Goal: Transaction & Acquisition: Purchase product/service

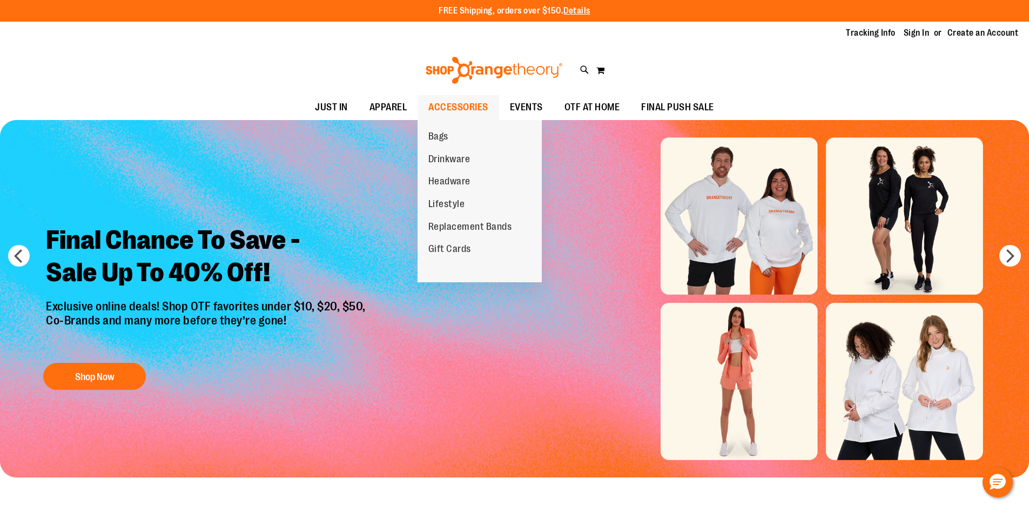
click at [452, 104] on span "ACCESSORIES" at bounding box center [459, 107] width 60 height 24
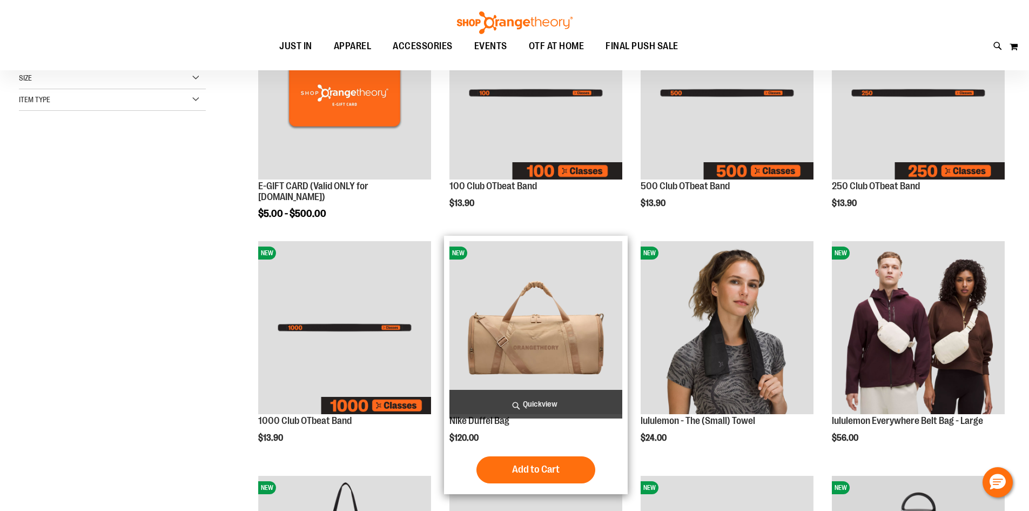
scroll to position [324, 0]
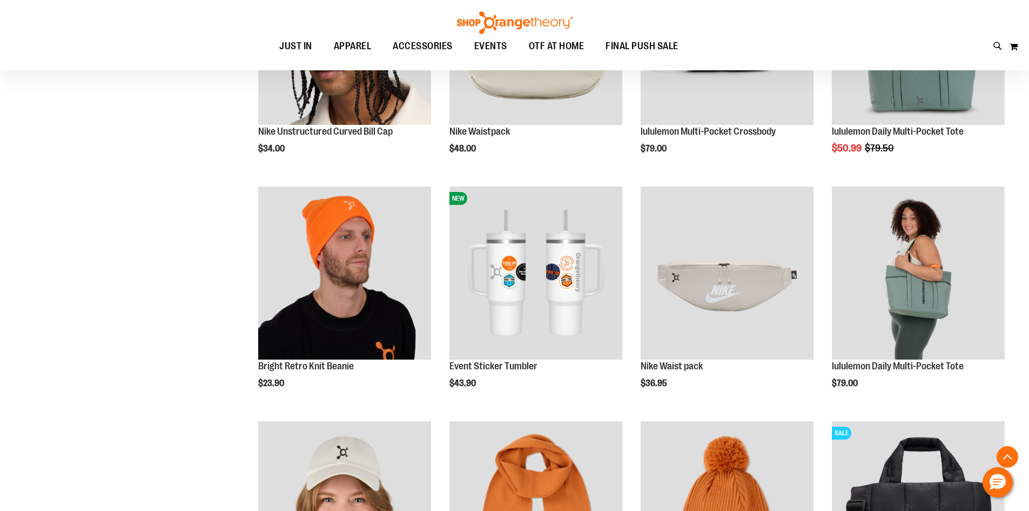
scroll to position [972, 0]
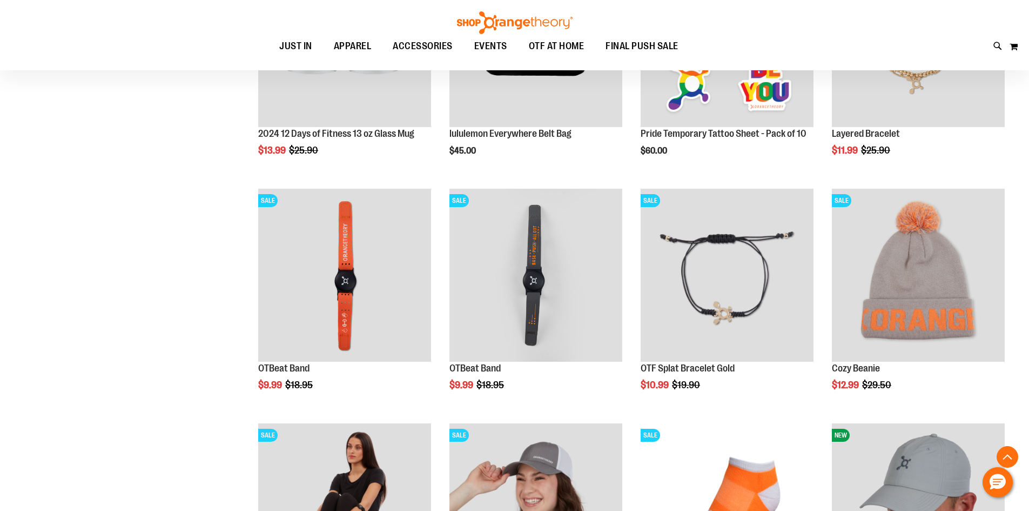
scroll to position [1510, 0]
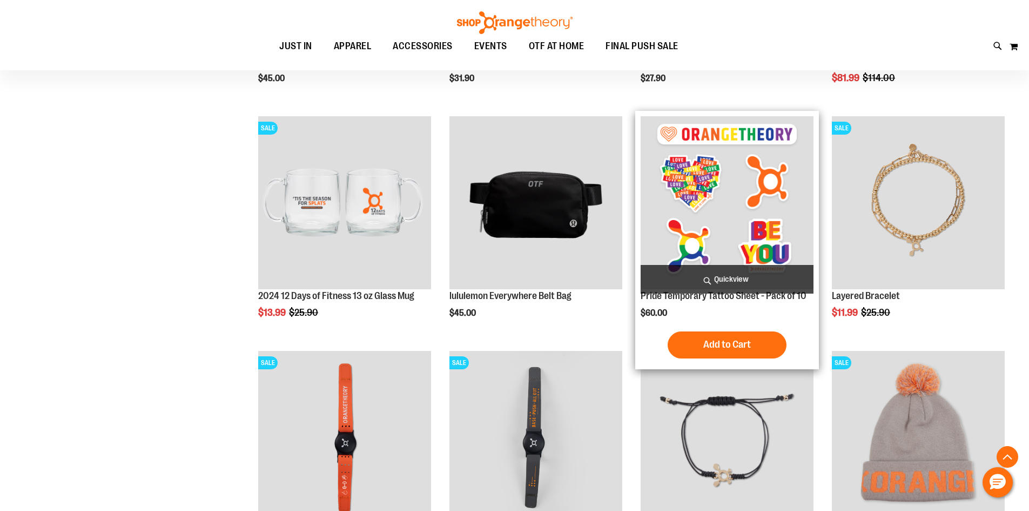
click at [751, 222] on img "product" at bounding box center [727, 202] width 173 height 173
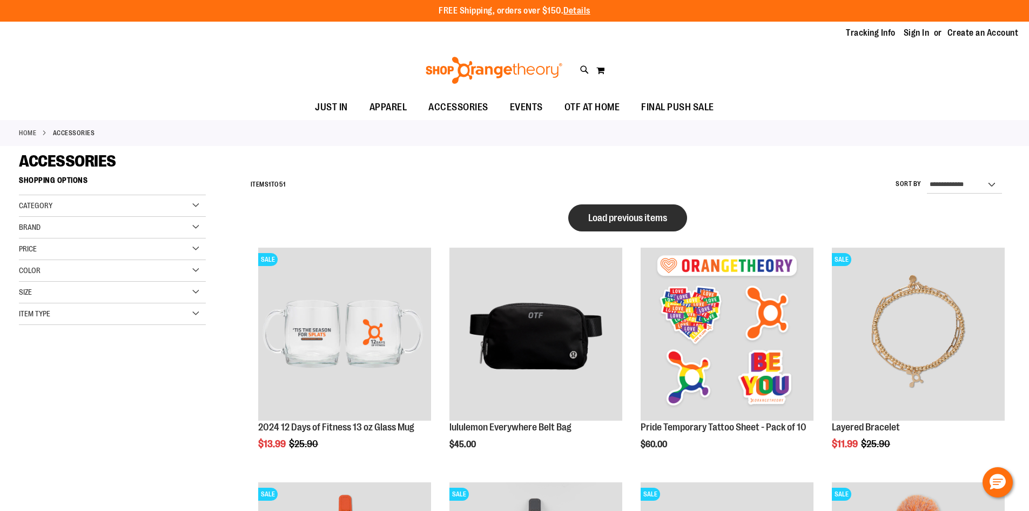
click at [647, 223] on button "Load previous items" at bounding box center [627, 217] width 119 height 27
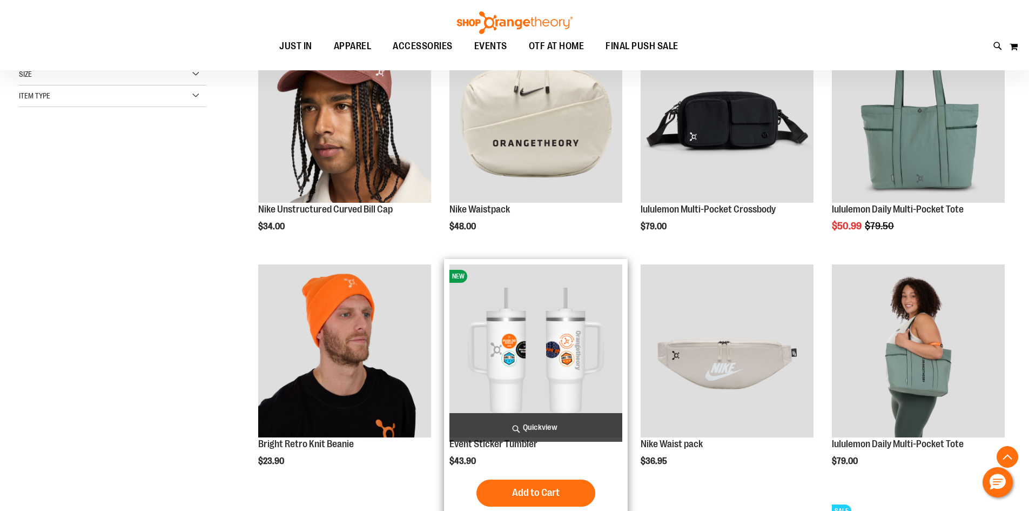
scroll to position [270, 0]
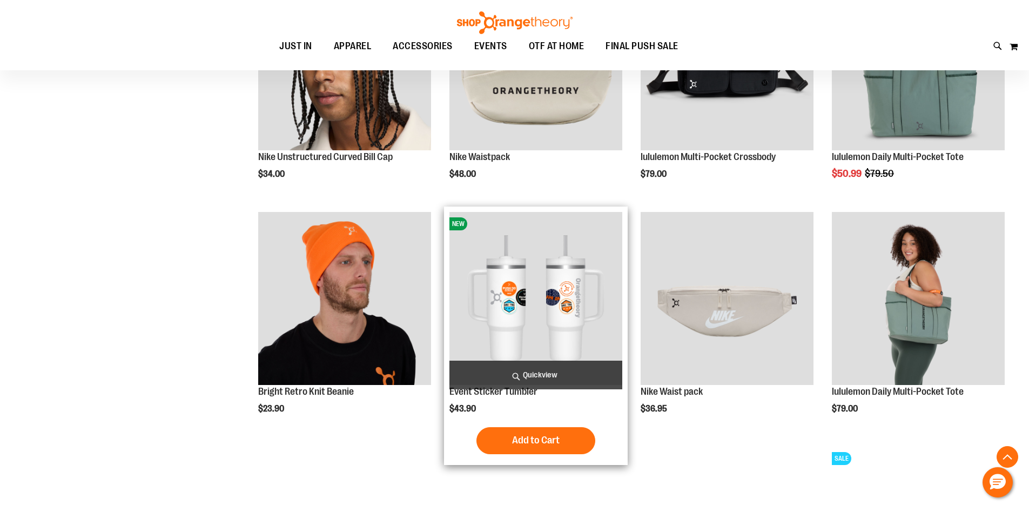
click at [532, 310] on img "product" at bounding box center [536, 298] width 173 height 173
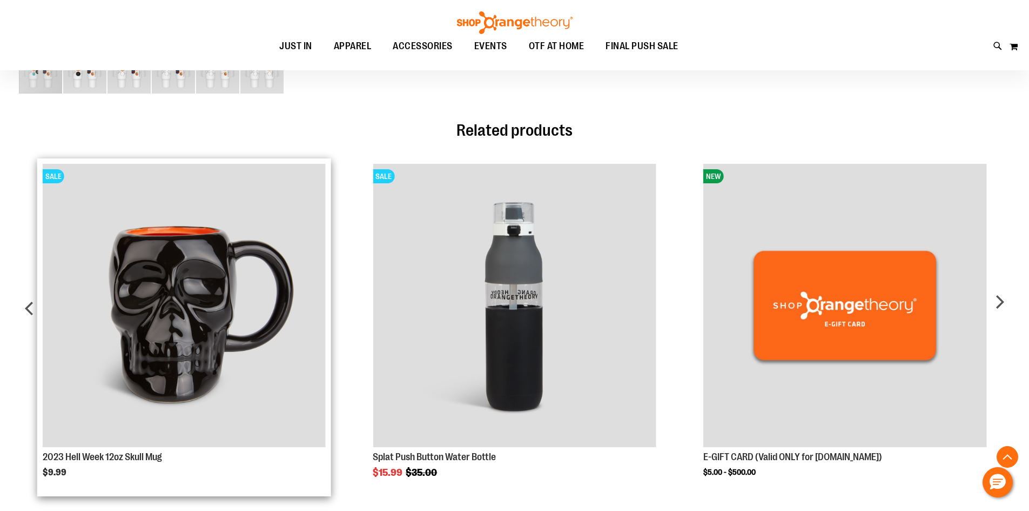
scroll to position [602, 0]
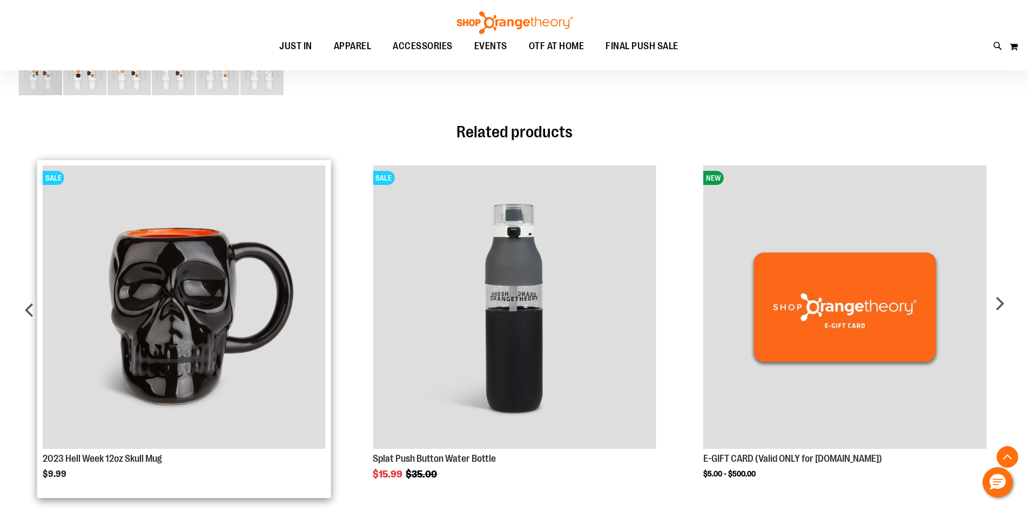
click at [247, 307] on img "Product Page Link" at bounding box center [184, 306] width 283 height 283
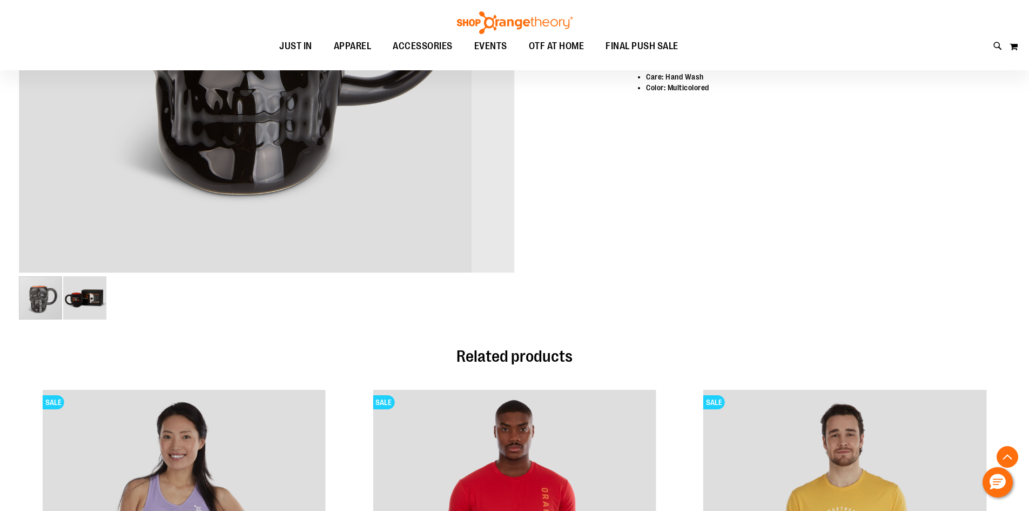
scroll to position [378, 0]
click at [81, 304] on img "image 2 of 2" at bounding box center [84, 297] width 43 height 43
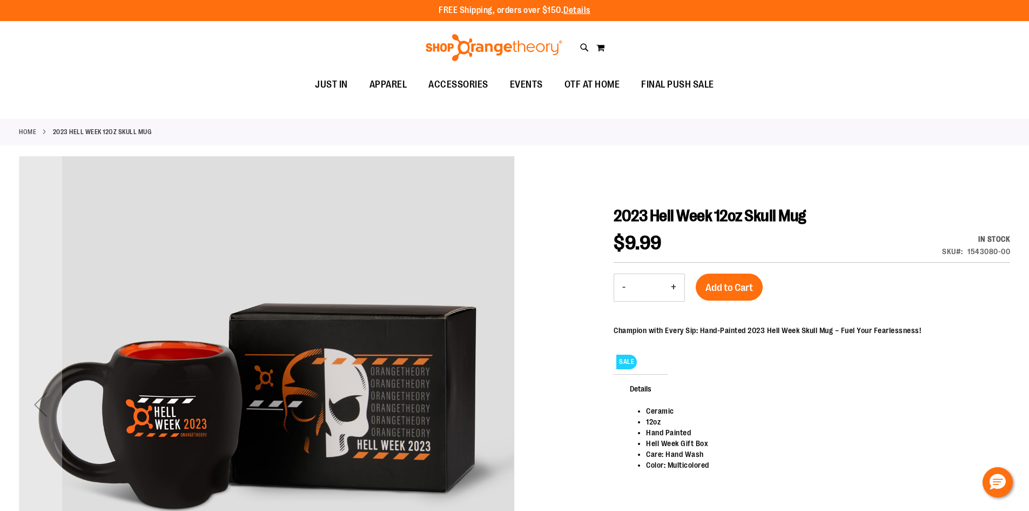
scroll to position [0, 0]
